Goal: Ask a question

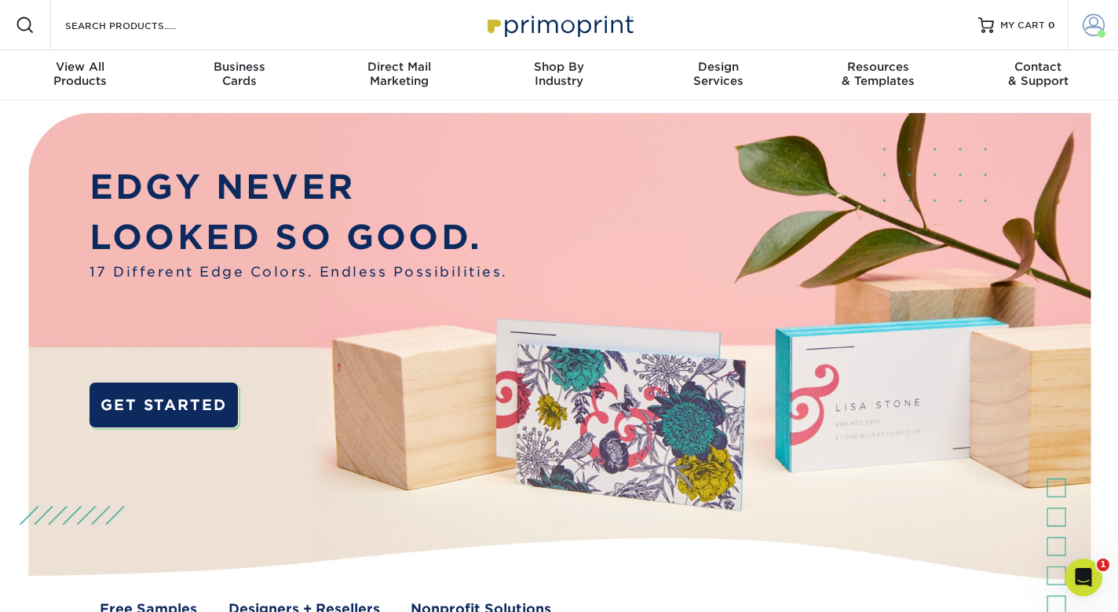
click at [1094, 26] on span at bounding box center [1094, 25] width 22 height 22
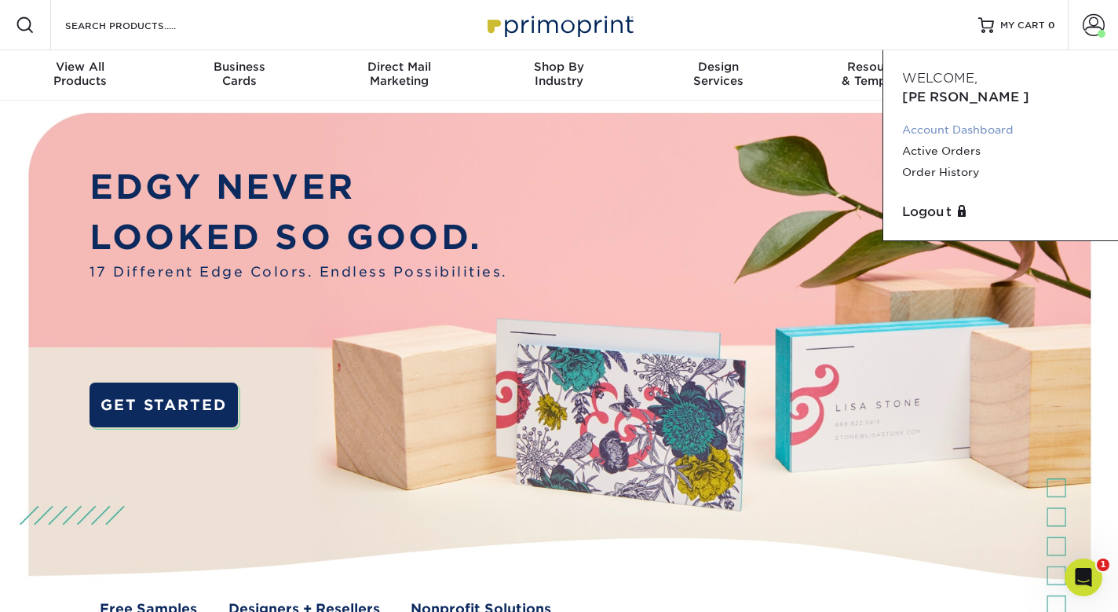
click at [955, 119] on link "Account Dashboard" at bounding box center [1000, 129] width 197 height 21
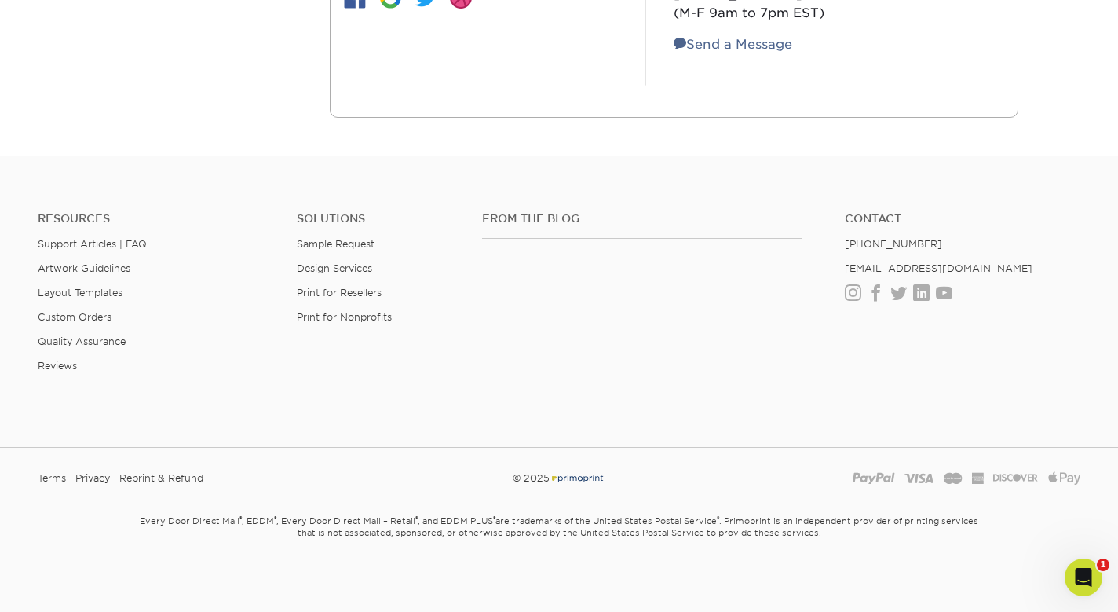
scroll to position [578, 0]
click at [899, 266] on link "[EMAIL_ADDRESS][DOMAIN_NAME]" at bounding box center [939, 269] width 188 height 12
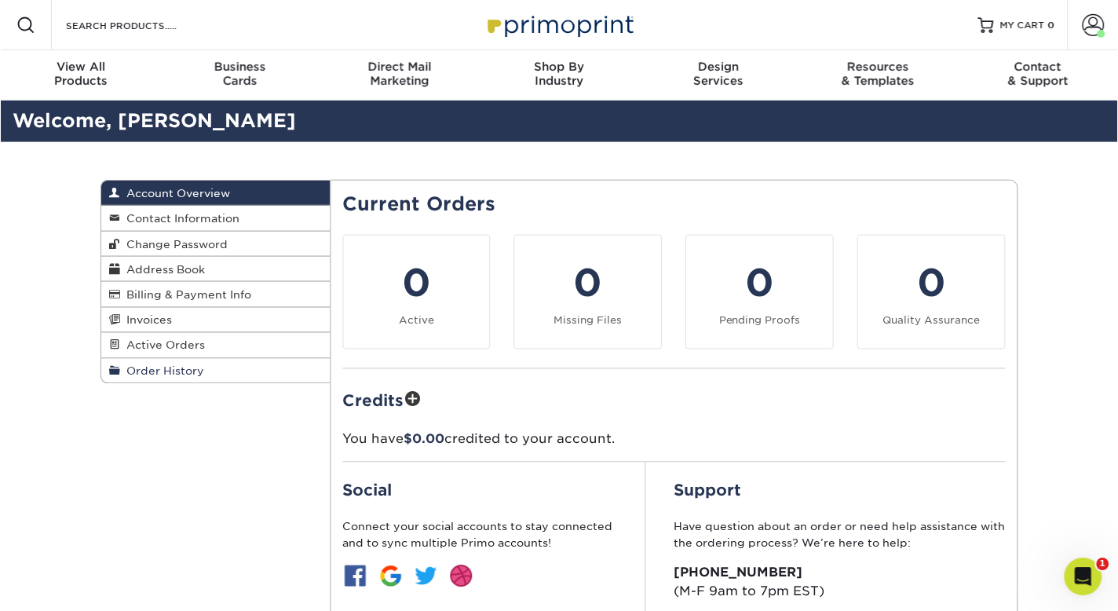
scroll to position [0, 0]
click at [1049, 68] on span "Contact" at bounding box center [1038, 67] width 159 height 14
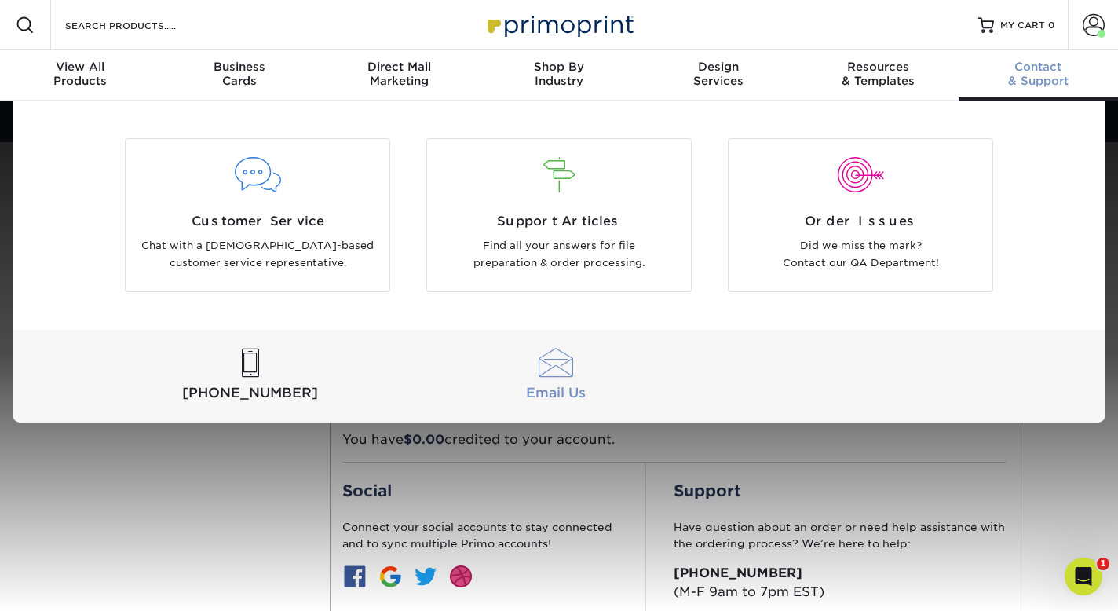
click at [553, 361] on div at bounding box center [555, 363] width 299 height 29
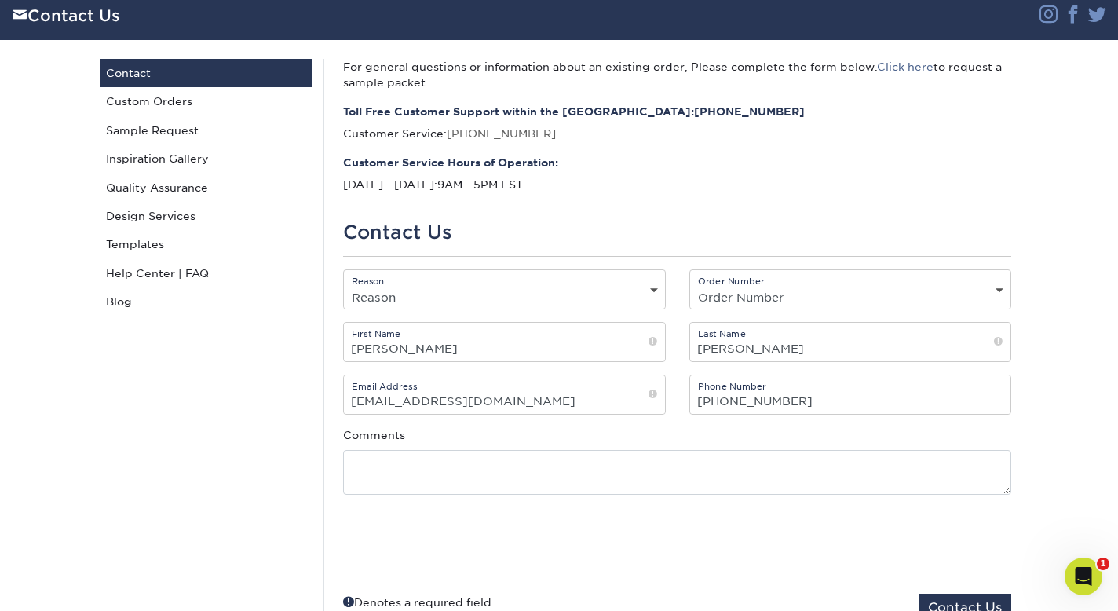
scroll to position [331, 0]
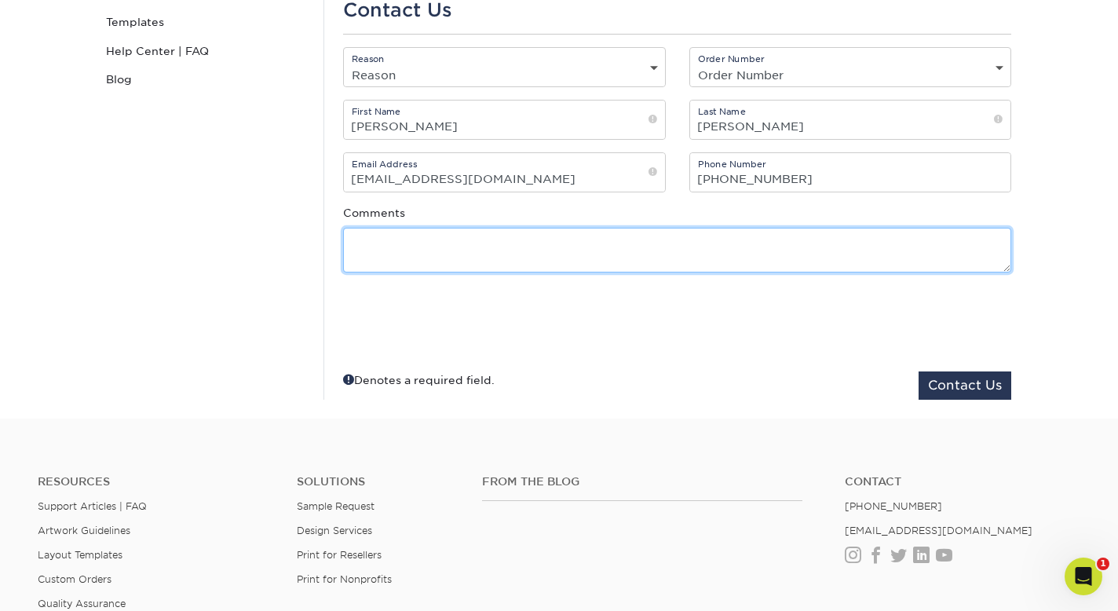
click at [441, 258] on textarea at bounding box center [677, 250] width 668 height 45
type textarea "C"
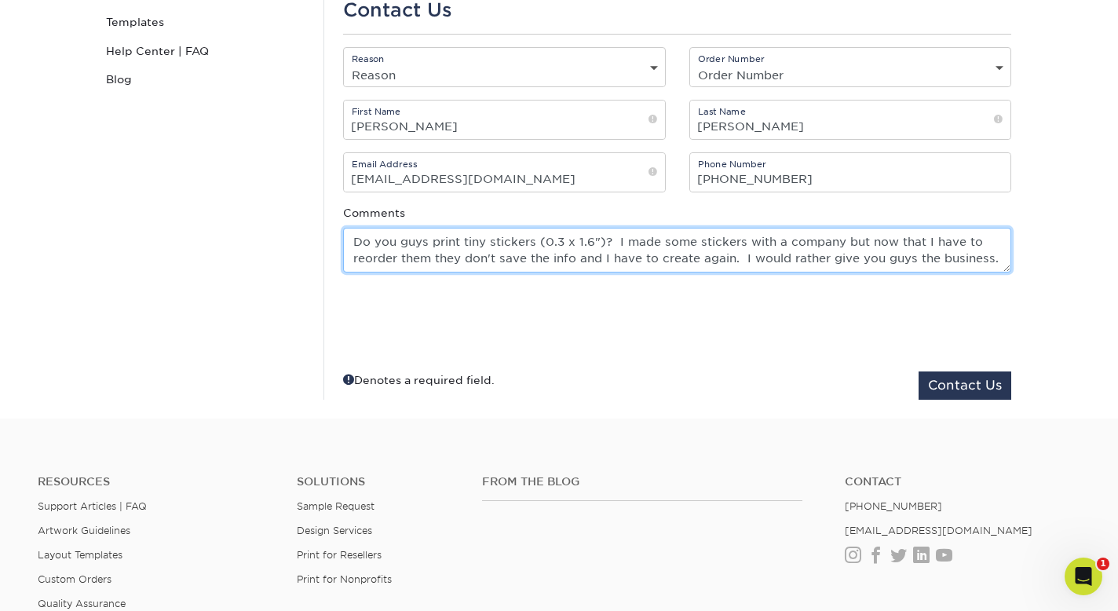
type textarea "Do you guys print tiny stickers (0.3 x 1.6")? I made some stickers with a compa…"
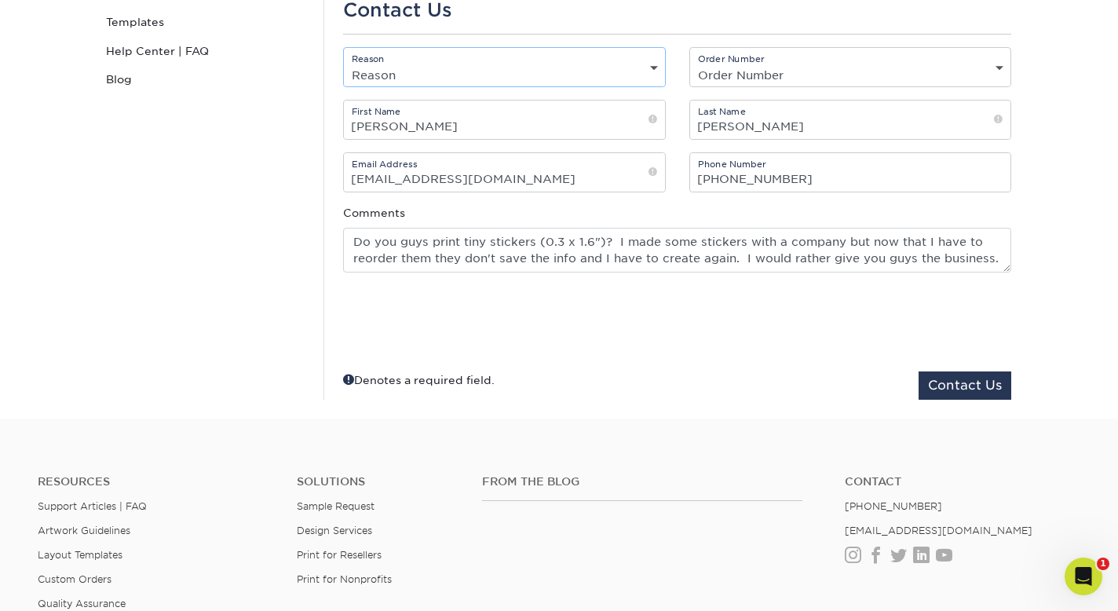
select select "Custom Order"
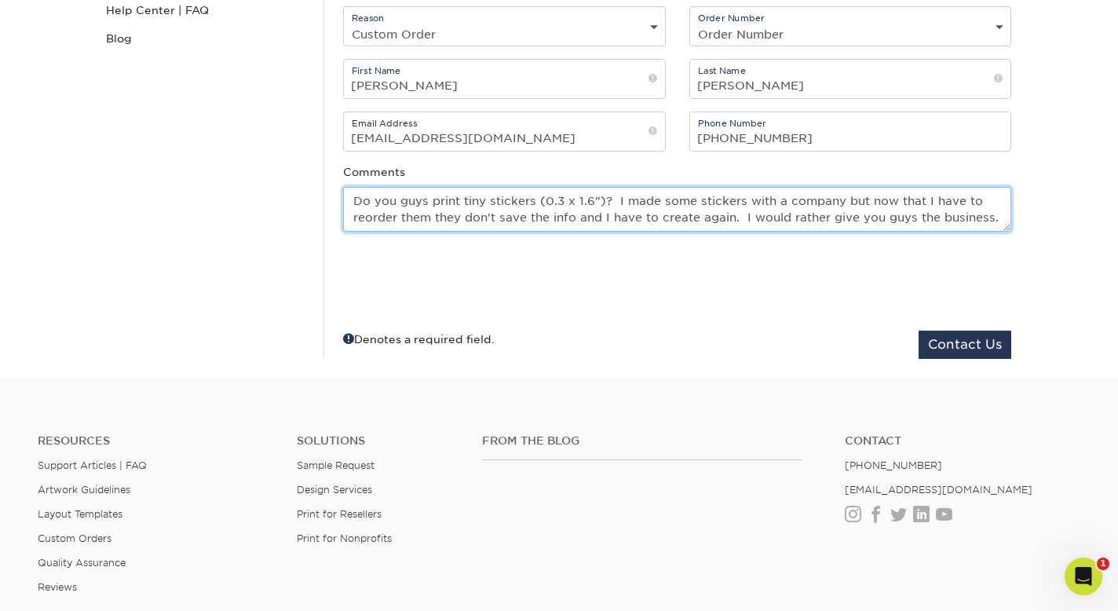
click at [996, 217] on textarea "Do you guys print tiny stickers (0.3 x 1.6")? I made some stickers with a compa…" at bounding box center [677, 209] width 668 height 45
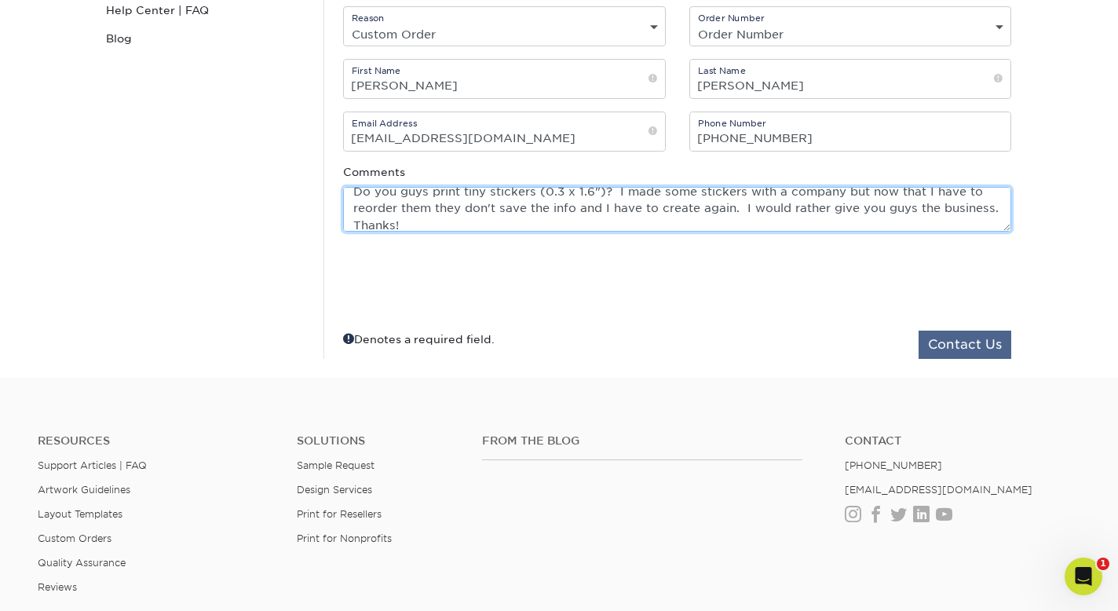
type textarea "Do you guys print tiny stickers (0.3 x 1.6")? I made some stickers with a compa…"
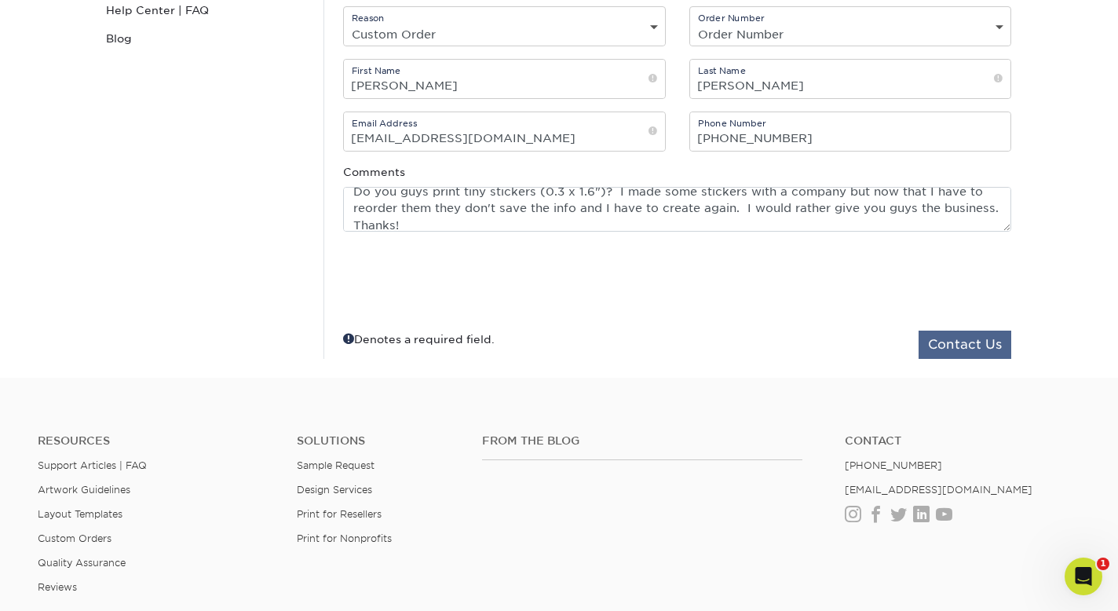
click at [977, 356] on button "Contact Us" at bounding box center [965, 345] width 93 height 28
click at [974, 345] on button "Contact Us" at bounding box center [965, 345] width 93 height 28
